Goal: Check status: Check status

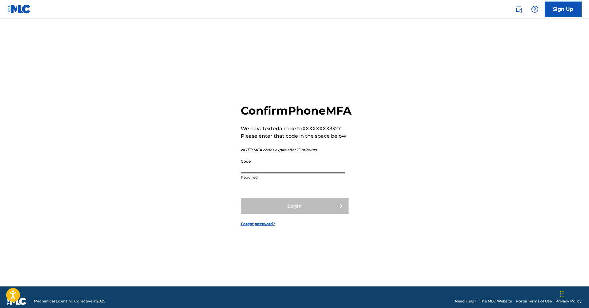
click at [306, 169] on input "Code" at bounding box center [293, 165] width 104 height 18
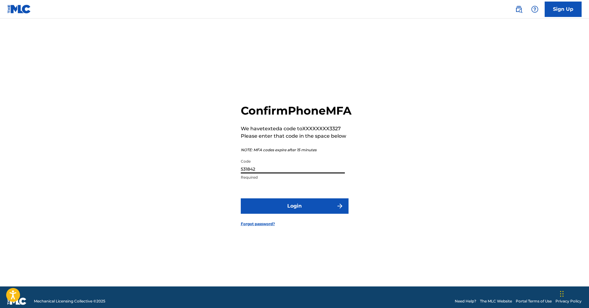
type input "531842"
click at [294, 213] on button "Login" at bounding box center [295, 205] width 108 height 15
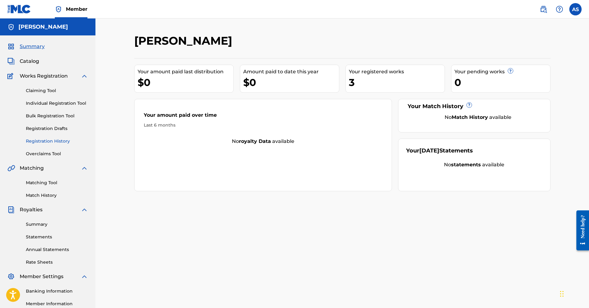
click at [62, 139] on link "Registration History" at bounding box center [57, 141] width 62 height 6
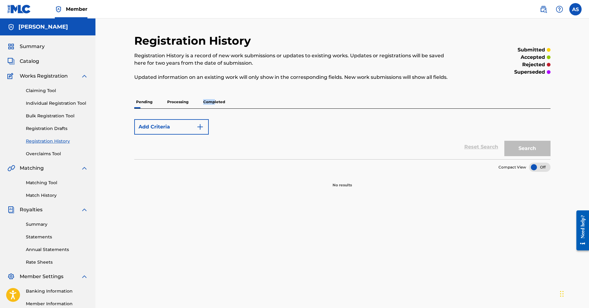
click at [214, 102] on p "Completed" at bounding box center [214, 101] width 26 height 13
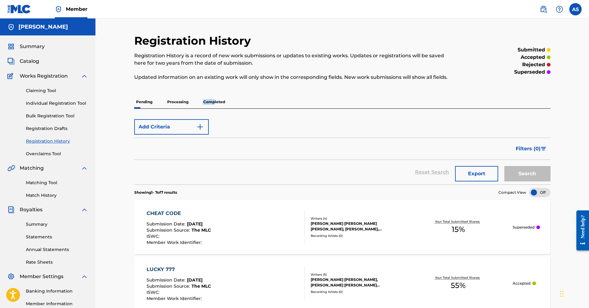
click at [214, 102] on p "Completed" at bounding box center [214, 101] width 26 height 13
click at [524, 149] on span "Filters ( 0 )" at bounding box center [527, 148] width 25 height 7
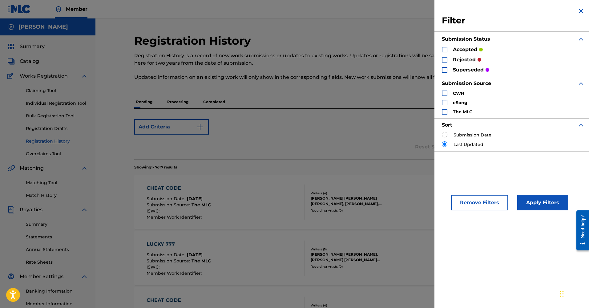
click at [459, 51] on p "accepted" at bounding box center [465, 49] width 24 height 7
click at [540, 203] on button "Apply Filters" at bounding box center [542, 202] width 51 height 15
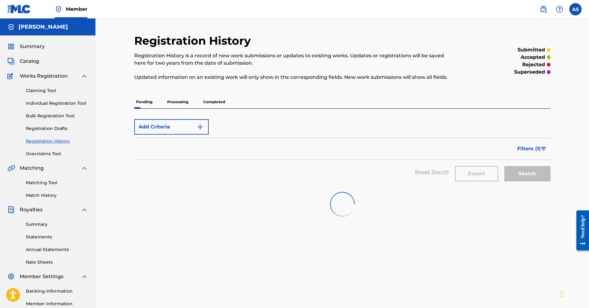
scroll to position [1, 0]
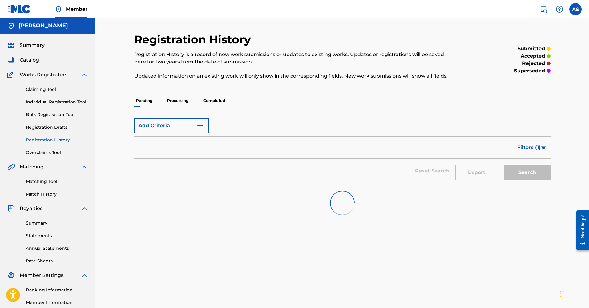
click at [216, 96] on p "Completed" at bounding box center [214, 100] width 26 height 13
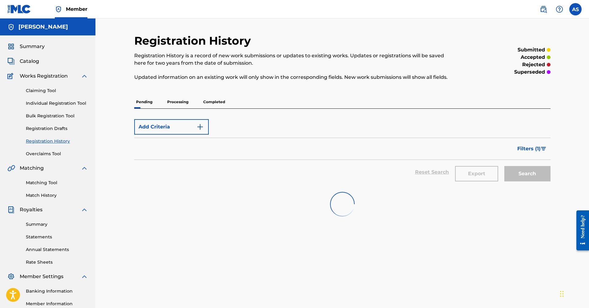
click at [216, 100] on p "Completed" at bounding box center [214, 101] width 26 height 13
click at [186, 127] on button "Add Criteria" at bounding box center [171, 126] width 74 height 15
click at [54, 93] on link "Claiming Tool" at bounding box center [57, 90] width 62 height 6
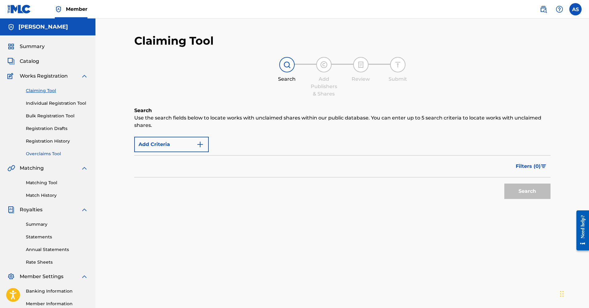
click at [46, 153] on link "Overclaims Tool" at bounding box center [57, 153] width 62 height 6
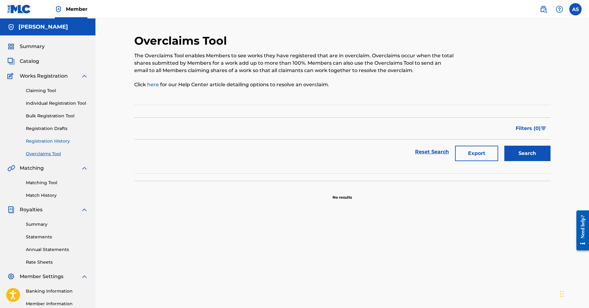
click at [54, 142] on link "Registration History" at bounding box center [57, 141] width 62 height 6
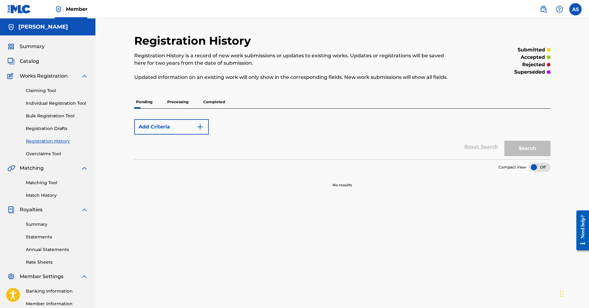
click at [216, 99] on p "Completed" at bounding box center [214, 101] width 26 height 13
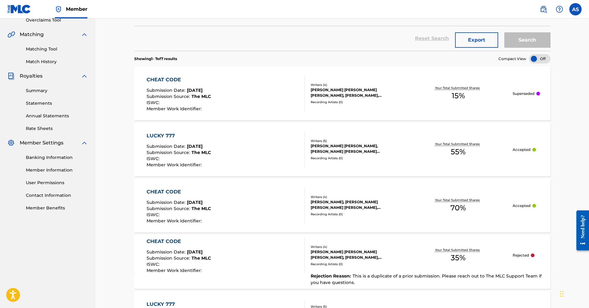
scroll to position [50, 0]
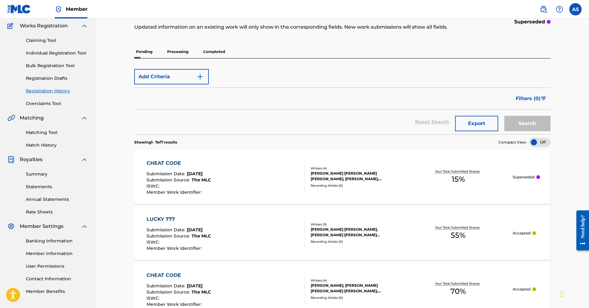
click at [447, 145] on section "Showing 1 - 7 of 7 results Compact View" at bounding box center [342, 140] width 416 height 13
click at [539, 141] on div at bounding box center [540, 142] width 22 height 9
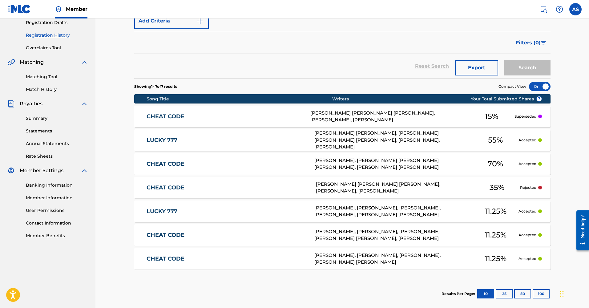
scroll to position [136, 0]
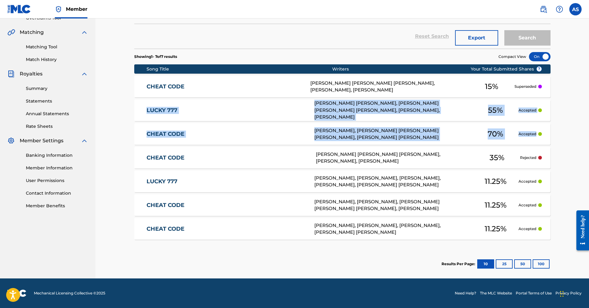
drag, startPoint x: 541, startPoint y: 134, endPoint x: 127, endPoint y: 107, distance: 414.4
click at [127, 107] on div "Registration History Registration History is a record of new work submissions o…" at bounding box center [341, 80] width 493 height 395
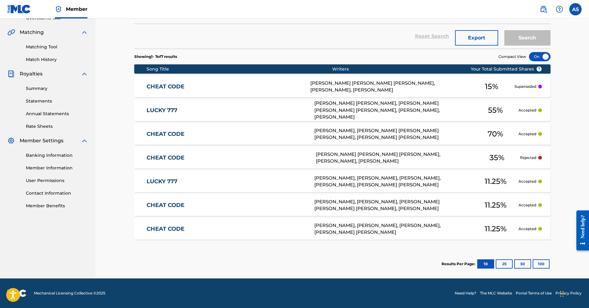
click at [35, 84] on div "Summary Statements Annual Statements Rate Sheets" at bounding box center [47, 104] width 81 height 52
click at [34, 95] on div "Summary Statements Annual Statements Rate Sheets" at bounding box center [47, 104] width 81 height 52
click at [37, 92] on div "Summary Statements Annual Statements Rate Sheets" at bounding box center [47, 104] width 81 height 52
click at [38, 90] on link "Summary" at bounding box center [57, 88] width 62 height 6
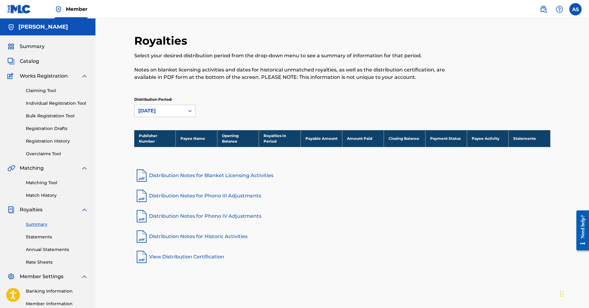
scroll to position [1, 0]
